Goal: Information Seeking & Learning: Learn about a topic

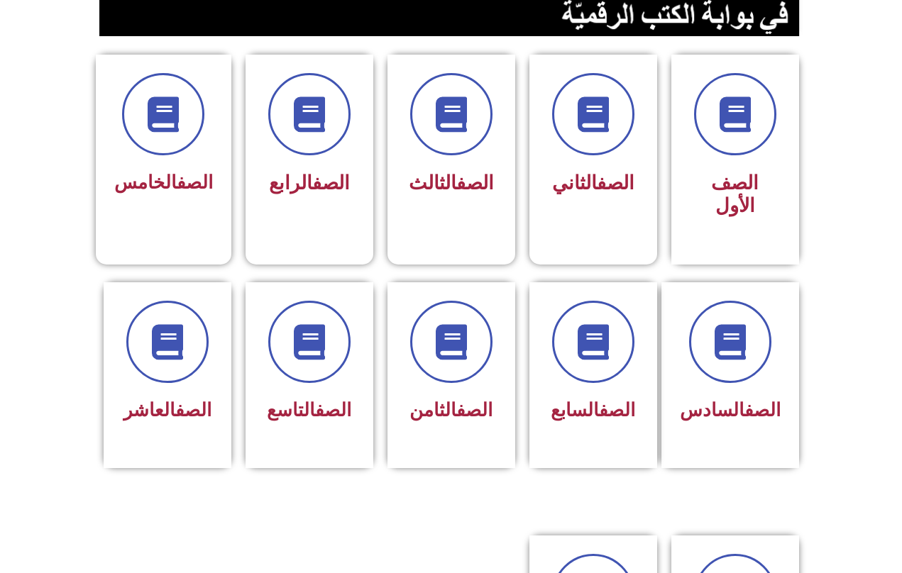
scroll to position [344, 0]
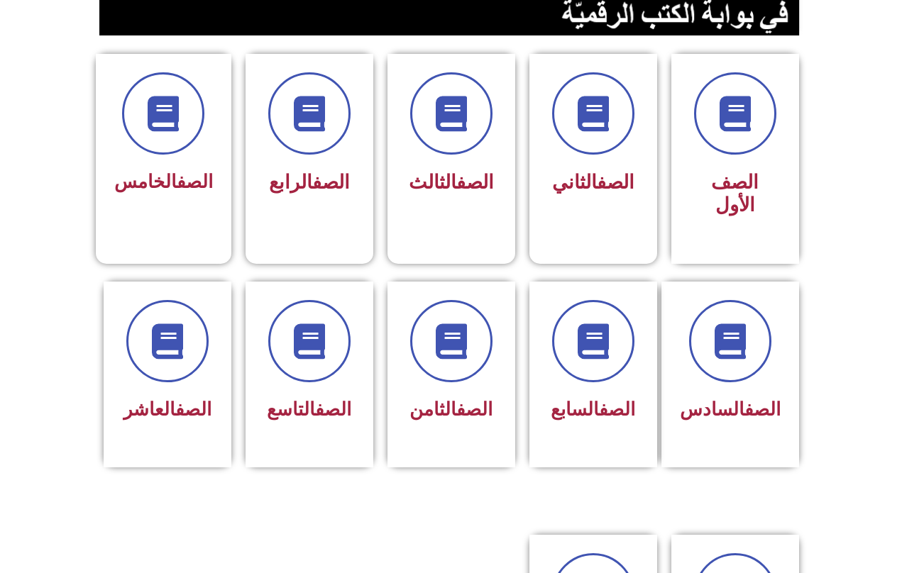
click at [312, 381] on span at bounding box center [309, 341] width 82 height 82
click at [326, 420] on span "الصف التاسع" at bounding box center [309, 409] width 84 height 21
click at [317, 352] on icon at bounding box center [309, 341] width 35 height 35
click at [325, 368] on span at bounding box center [309, 341] width 82 height 82
click at [312, 392] on div "الصف التاسع" at bounding box center [309, 364] width 91 height 128
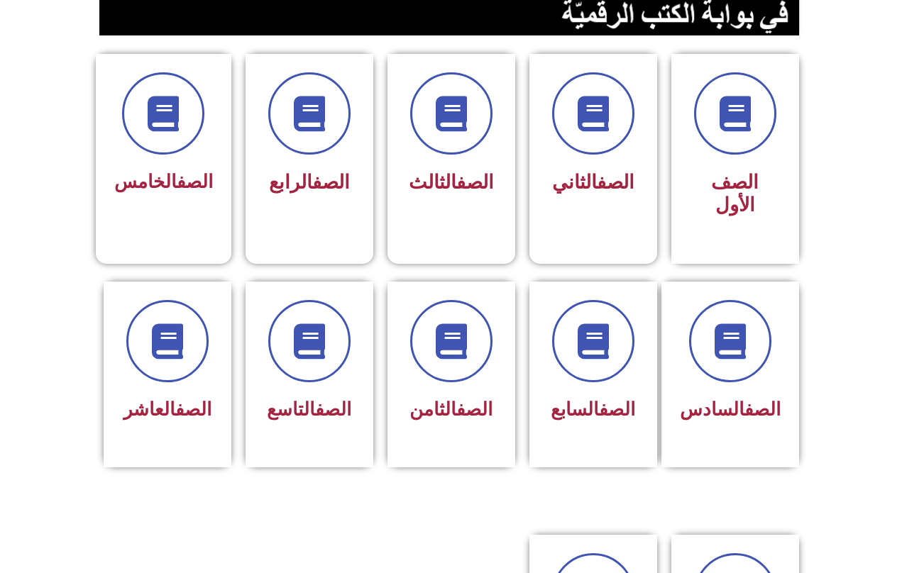
click at [301, 468] on div "الصف التاسع" at bounding box center [310, 375] width 128 height 186
click at [315, 404] on link "الصف" at bounding box center [333, 409] width 36 height 21
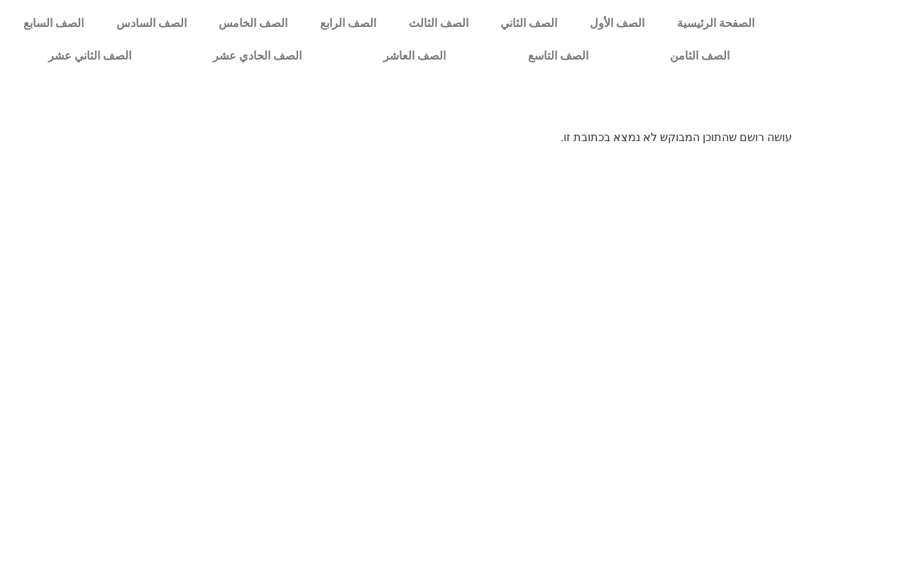
click at [551, 58] on link "الصف التاسع" at bounding box center [558, 56] width 142 height 33
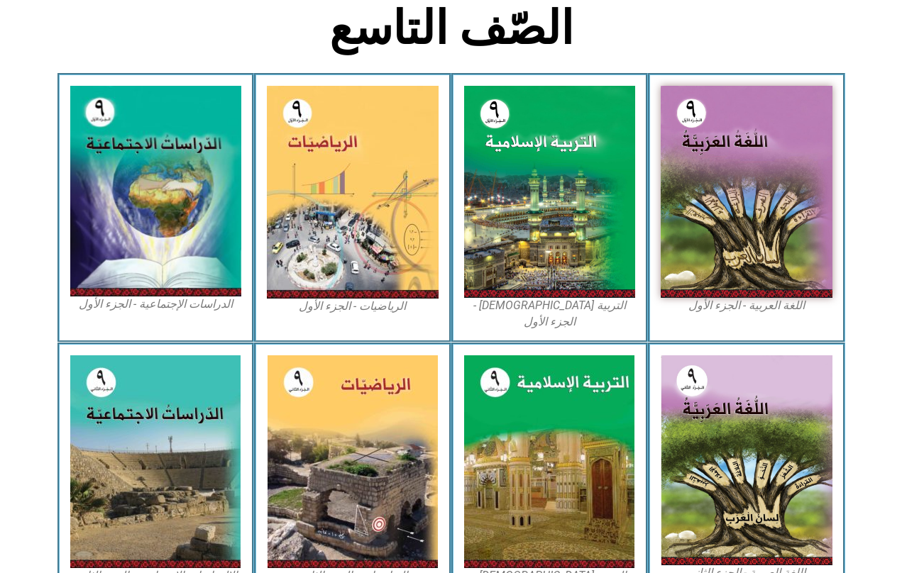
scroll to position [368, 0]
click at [541, 245] on img at bounding box center [550, 192] width 172 height 212
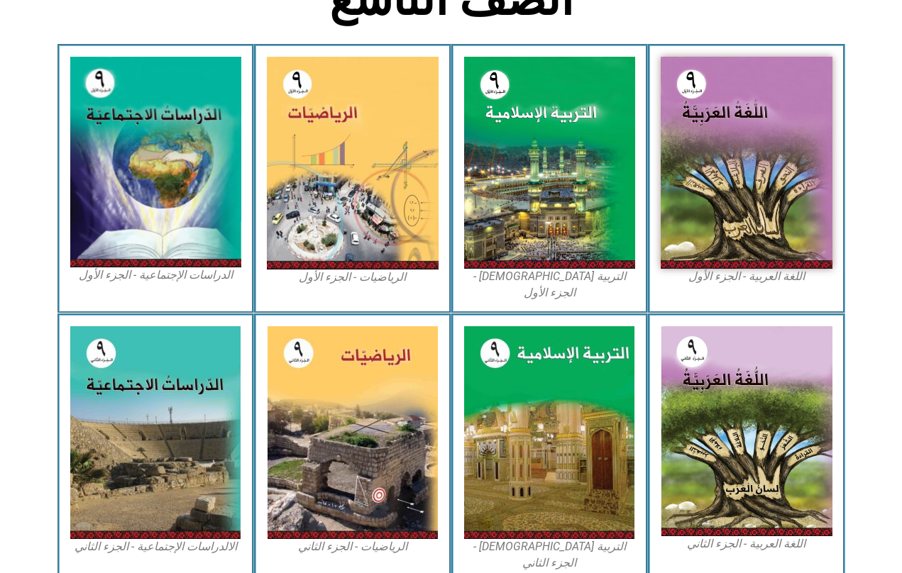
click at [588, 229] on img at bounding box center [550, 163] width 172 height 212
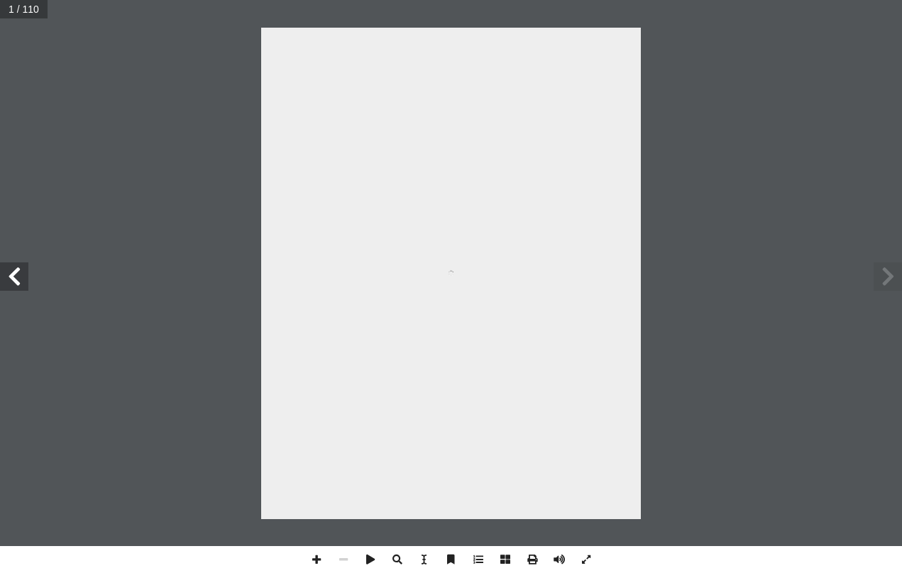
click at [878, 277] on span at bounding box center [888, 277] width 28 height 28
click at [886, 276] on span at bounding box center [888, 277] width 28 height 28
click at [639, 292] on div "ُ ة ّ سلامي إ ال� ُ ربية ّ الت ليف: أ � ّ فريق الت 9 ُ زء ُ الج ل َّ و أ ال� " …" at bounding box center [451, 274] width 380 height 492
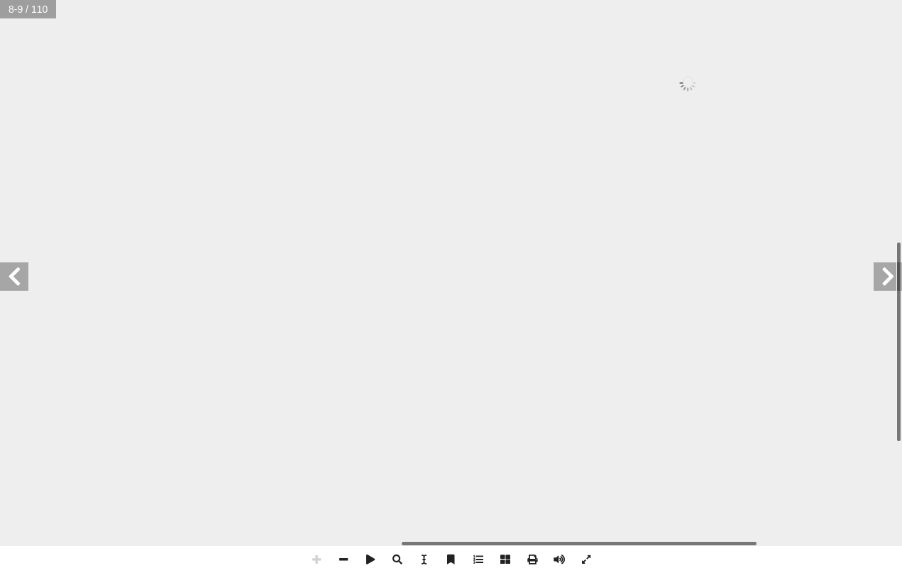
click at [625, 368] on div at bounding box center [689, 83] width 1128 height 1458
click at [614, 365] on div at bounding box center [689, 83] width 1128 height 1458
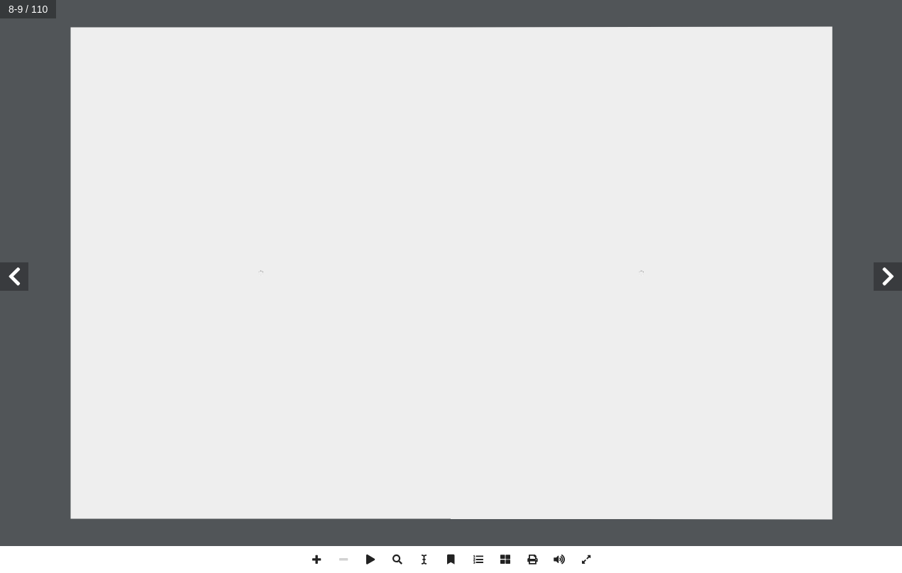
click at [538, 307] on div at bounding box center [642, 272] width 382 height 493
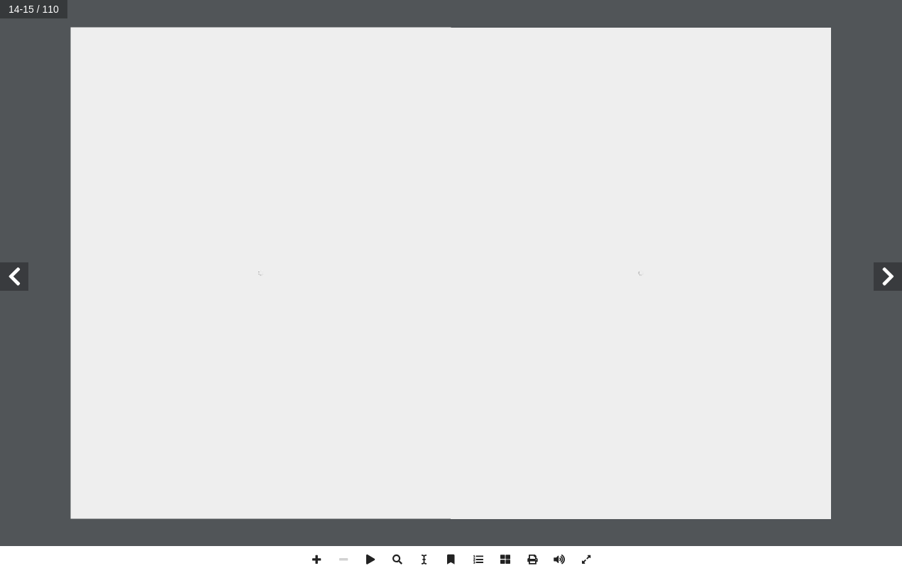
click at [277, 153] on div "١١ ورة: ّ ي الس َ يد َ بين َ ق ۡ ل َ خ َ أ َ د َ � َ و ۖ ۥ ُ ه َ ق َ ل َ خ ٍ ء …" at bounding box center [261, 274] width 380 height 492
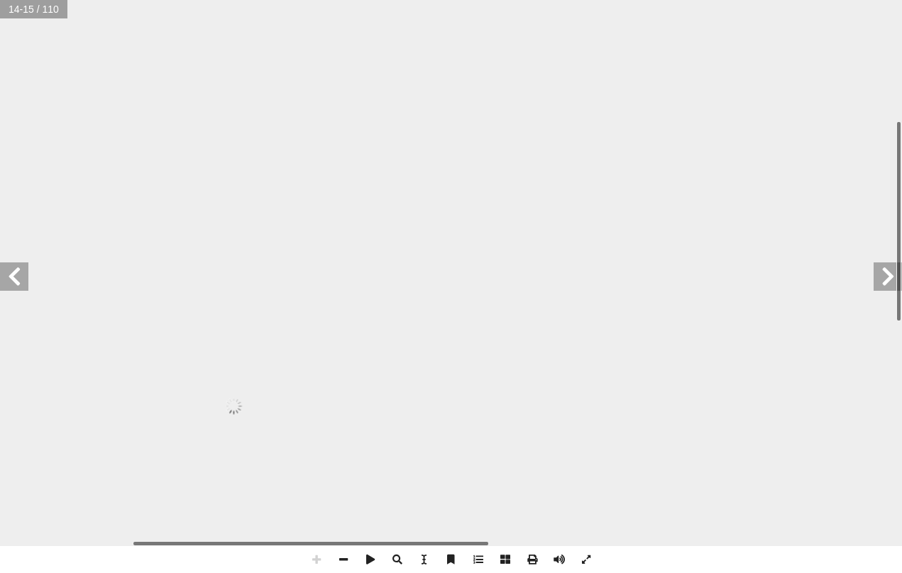
click at [275, 207] on span "ند" at bounding box center [285, 225] width 23 height 37
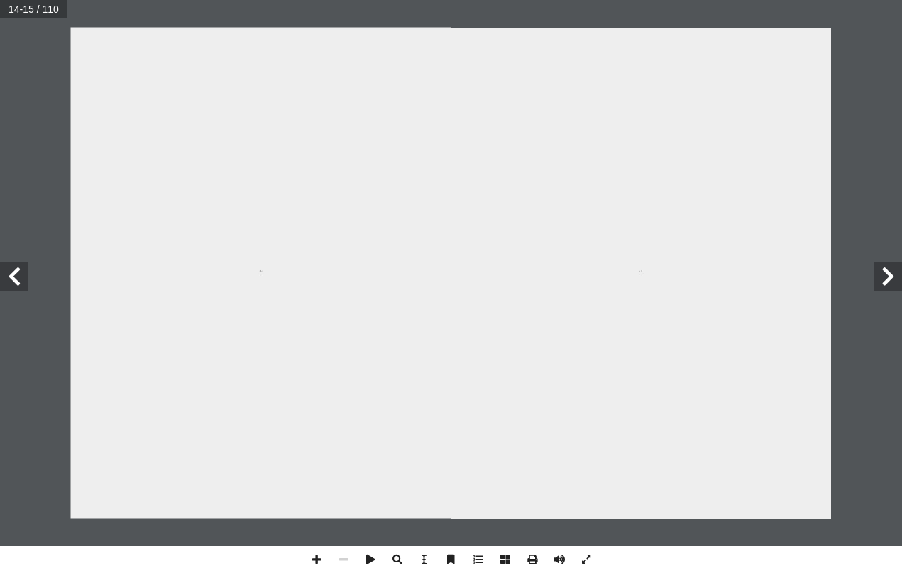
click at [250, 255] on div "١١ ورة: ّ ي الس َ يد َ بين َ ق ۡ ل َ خ َ أ َ د َ � َ و ۖ ۥ ُ ه َ ق َ ل َ خ ٍ ء …" at bounding box center [261, 274] width 380 height 492
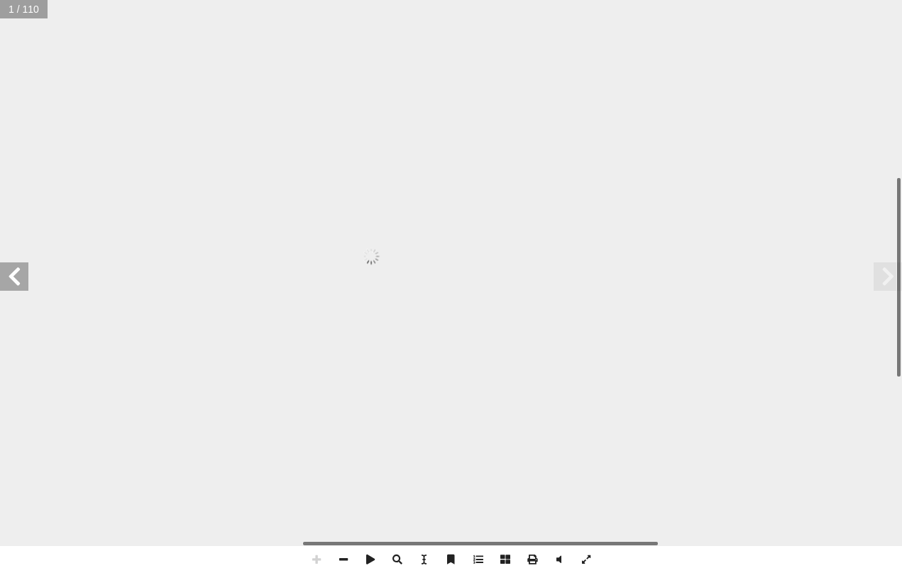
click at [492, 282] on div "ُ ة ّ سلامي إ ال� ُ ربية ّ الت ليف: أ � ّ فريق الت 9 ُ زء ُ الج ل َّ و أ ال� " …" at bounding box center [371, 256] width 1124 height 1453
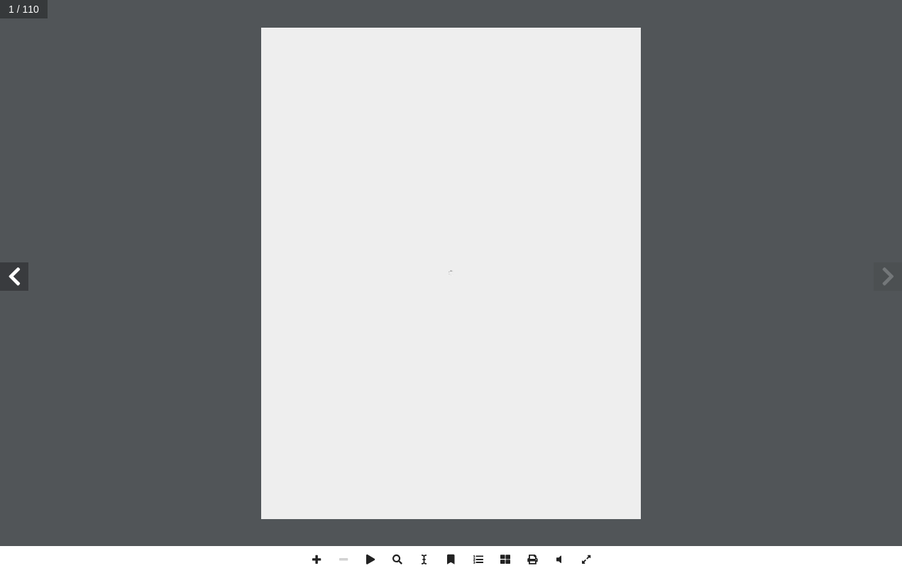
click at [553, 260] on div "ُ ة ّ سلامي إ ال� ُ ربية ّ الت ليف: أ � ّ فريق الت 9 ُ زء ُ الج ل َّ و أ ال� " …" at bounding box center [451, 274] width 380 height 492
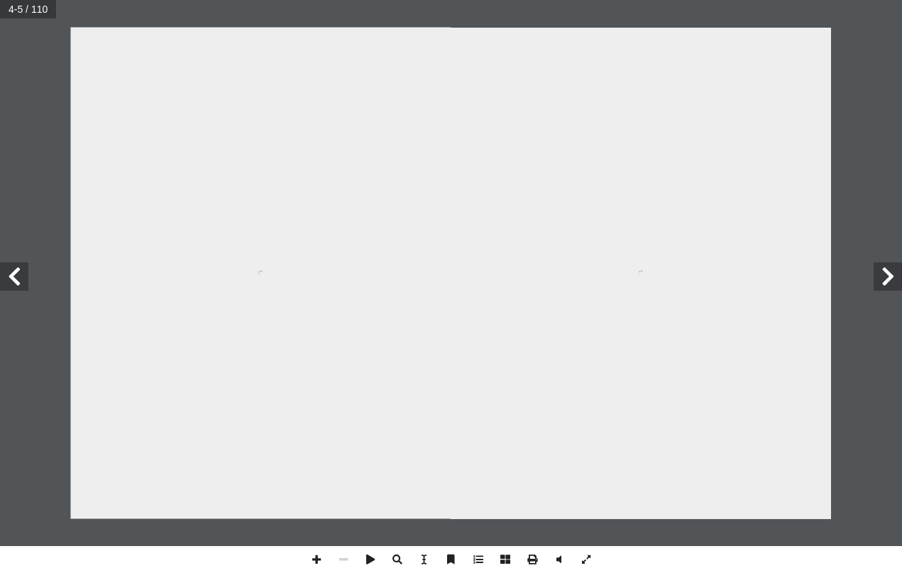
click at [5, 16] on input "text" at bounding box center [28, 9] width 57 height 18
type input "*"
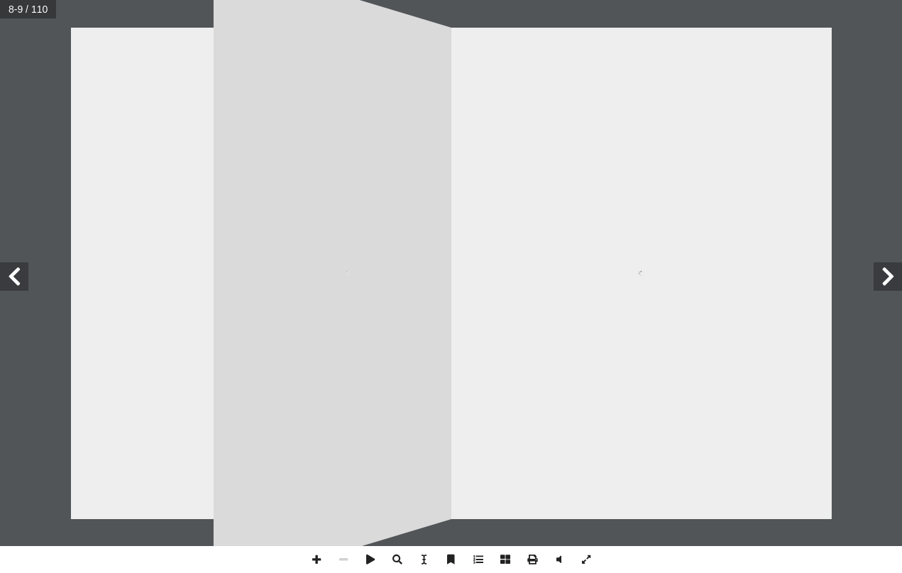
click at [200, 235] on div at bounding box center [261, 274] width 380 height 492
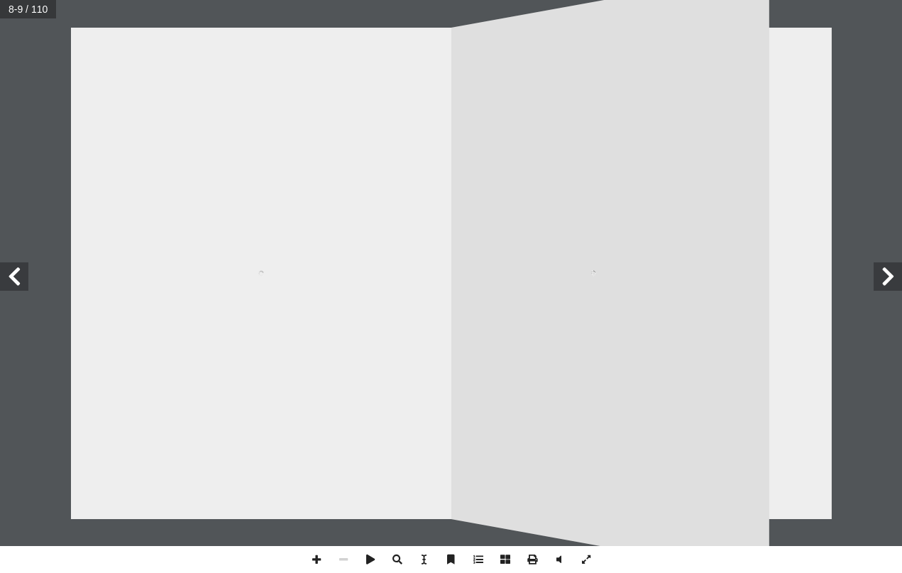
click at [214, 245] on div at bounding box center [261, 274] width 380 height 492
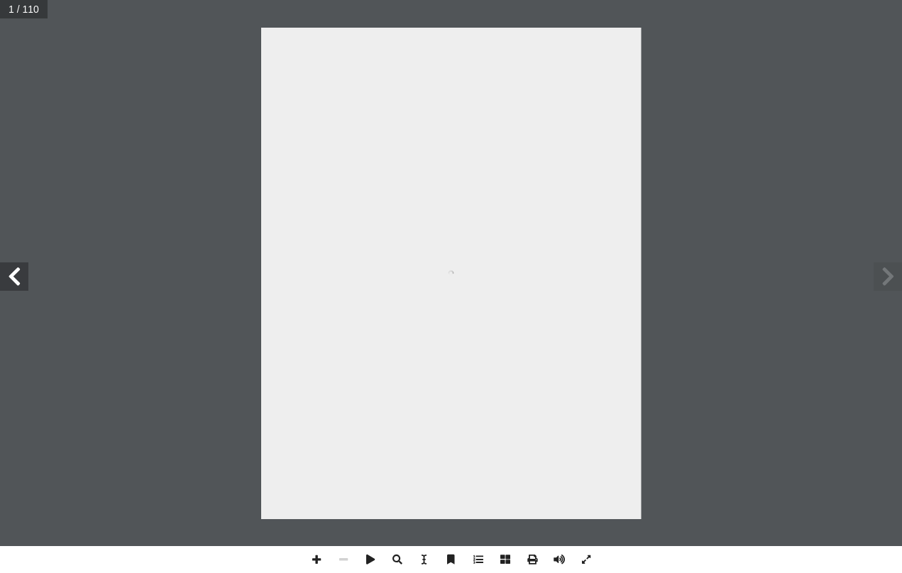
click at [598, 558] on span at bounding box center [586, 559] width 27 height 27
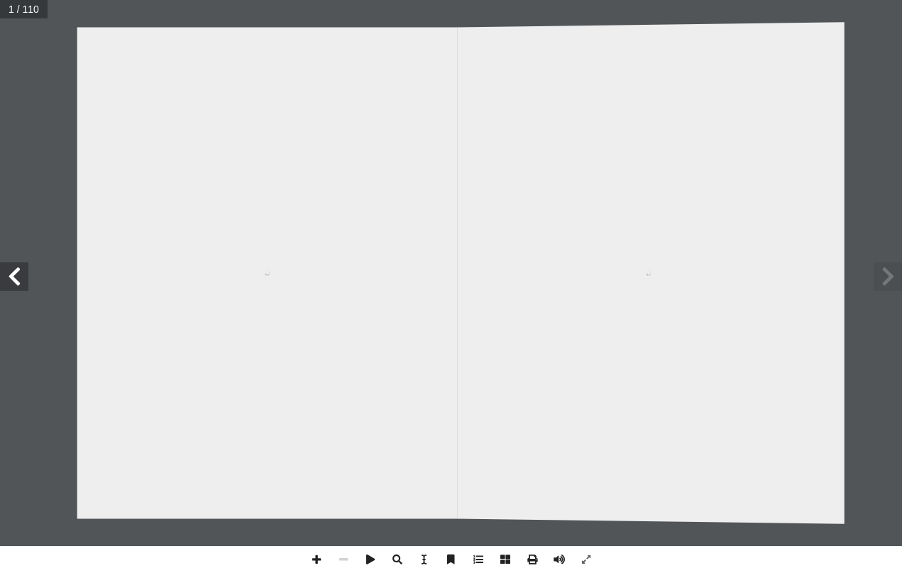
click at [0, 0] on div "قررت وزارة التربية والتعليم في دولة فلسطين 201 م 9 م الدراسي 201٨/ � من الع ً ب…" at bounding box center [0, 0] width 0 height 0
